Goal: Task Accomplishment & Management: Complete application form

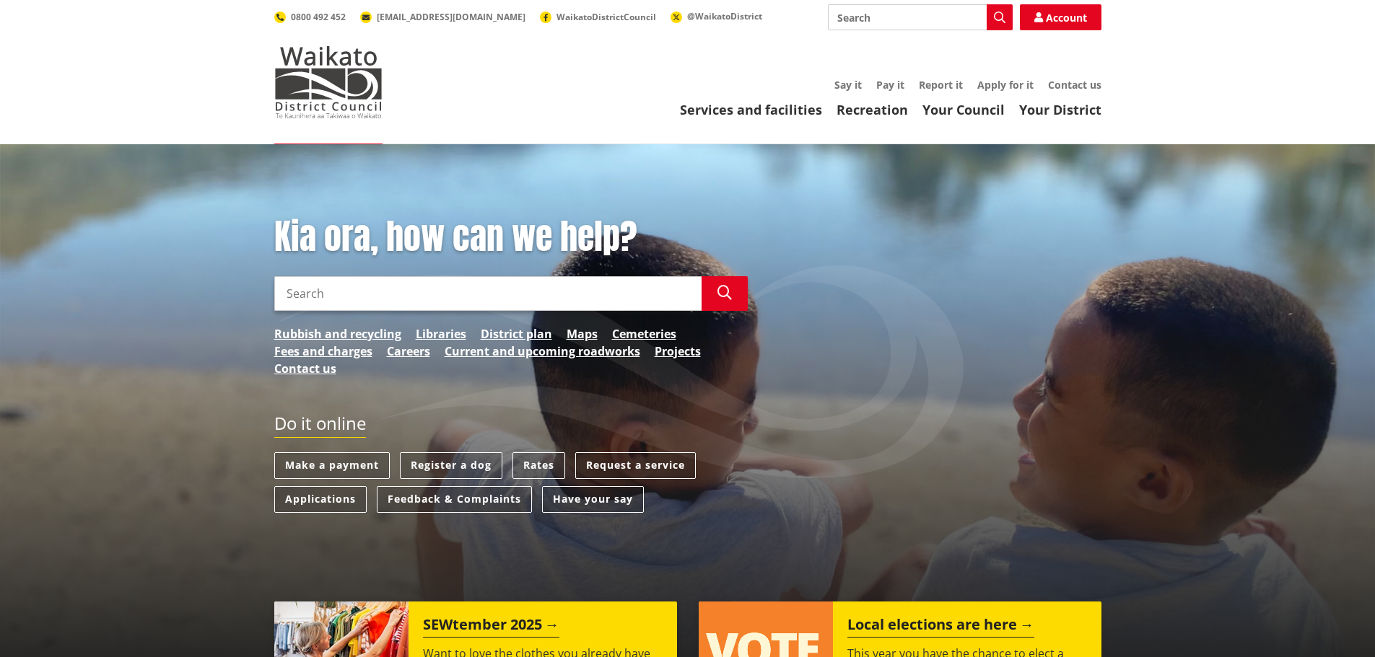
click at [289, 297] on input "Search" at bounding box center [487, 293] width 427 height 35
type input "street lights"
click at [727, 287] on icon "button" at bounding box center [724, 293] width 14 height 14
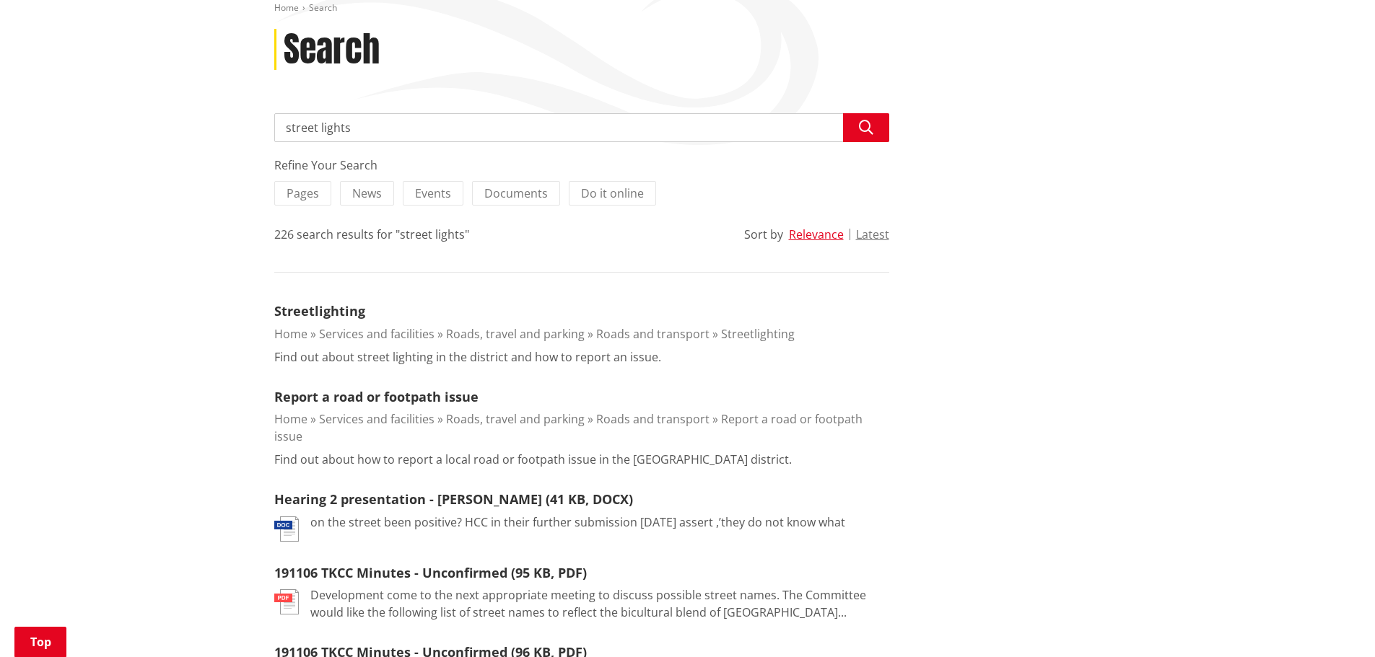
scroll to position [144, 0]
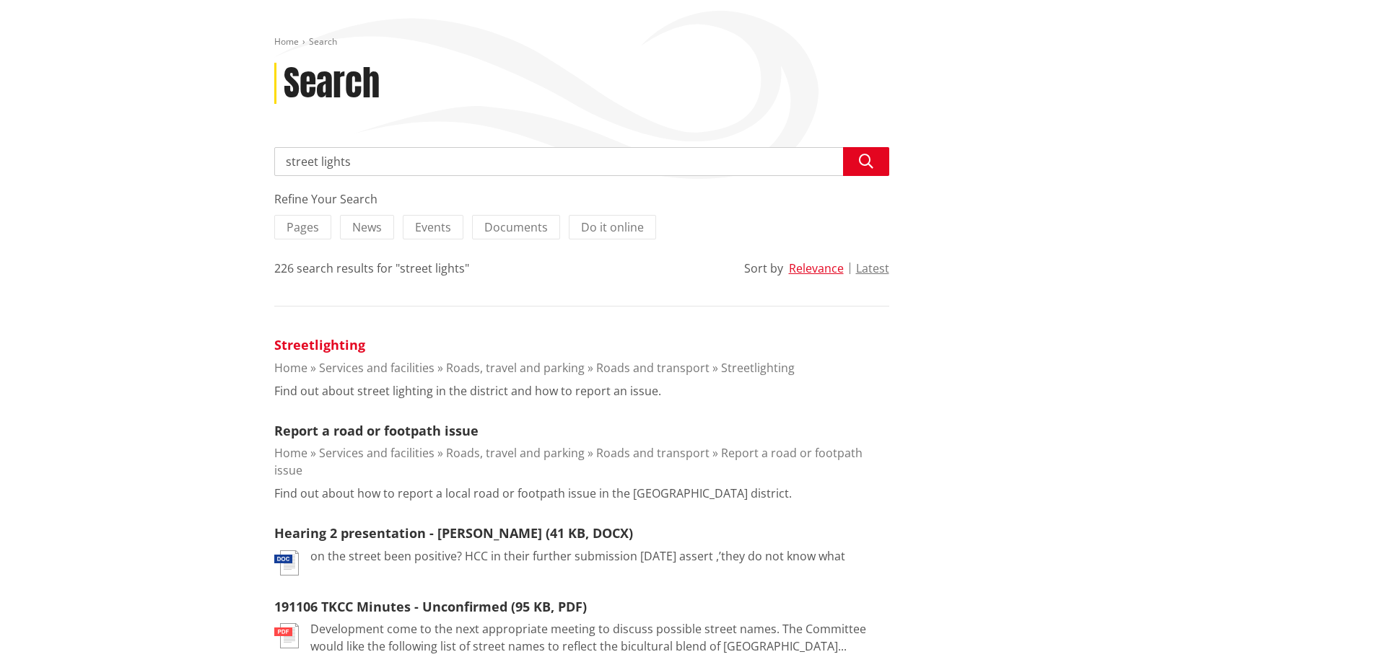
click at [315, 346] on link "Streetlighting" at bounding box center [319, 344] width 91 height 17
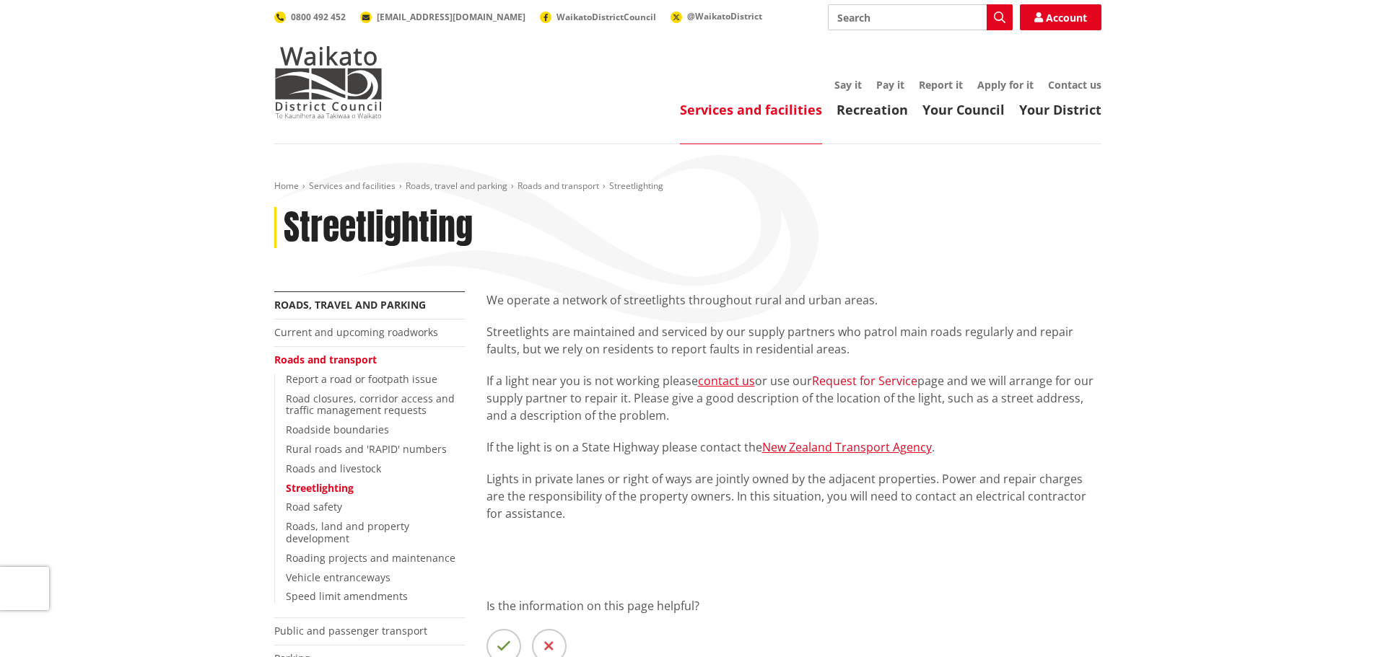
click at [860, 383] on link "Request for Service" at bounding box center [864, 381] width 105 height 16
